Goal: Task Accomplishment & Management: Manage account settings

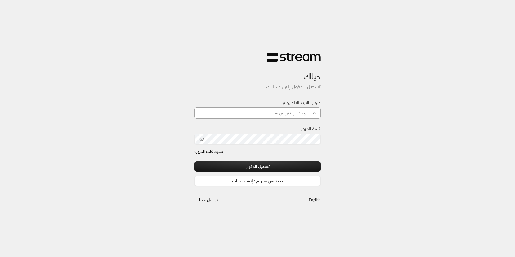
click at [254, 108] on input "عنوان البريد الإلكتروني" at bounding box center [257, 112] width 126 height 11
type input "[EMAIL_ADDRESS][DOMAIN_NAME]"
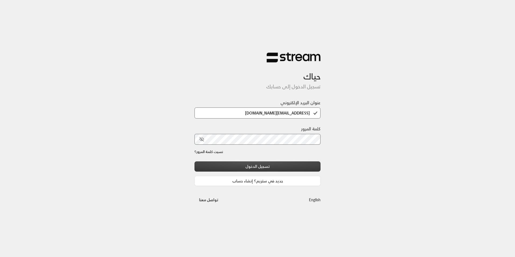
click at [254, 166] on button "تسجيل الدخول" at bounding box center [257, 166] width 126 height 10
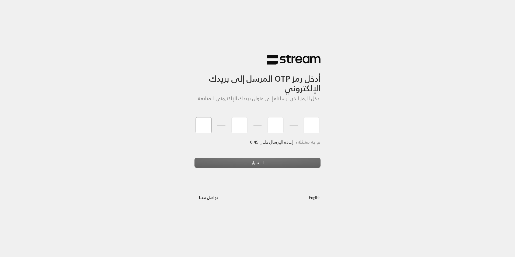
type input "8"
type input "1"
type input "0"
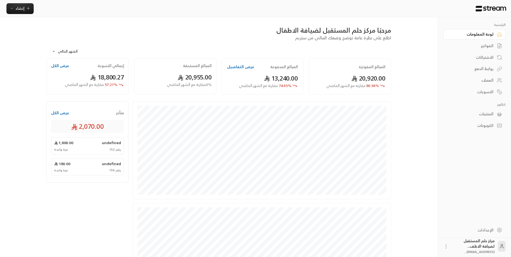
click at [254, 47] on div "الفواتير" at bounding box center [471, 45] width 43 height 5
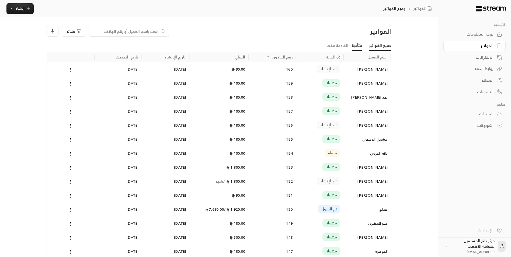
click at [254, 47] on link "متأخرة" at bounding box center [357, 46] width 10 height 10
